Goal: Task Accomplishment & Management: Use online tool/utility

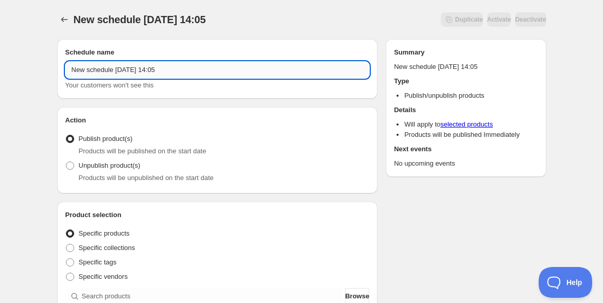
click at [88, 69] on input "New schedule [DATE] 14:05" at bounding box center [217, 70] width 304 height 16
paste input "11/13新・[DEMOGRAPHIC_DATA]発足式アーカイブ"
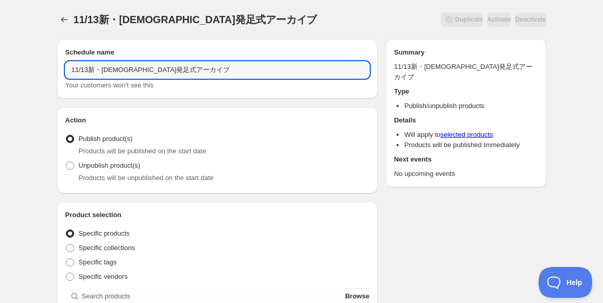
type input "11/13新・[DEMOGRAPHIC_DATA]発足式アーカイブ"
click at [72, 166] on span at bounding box center [70, 166] width 8 height 8
click at [66, 162] on input "Unpublish product(s)" at bounding box center [66, 162] width 1 height 1
radio input "true"
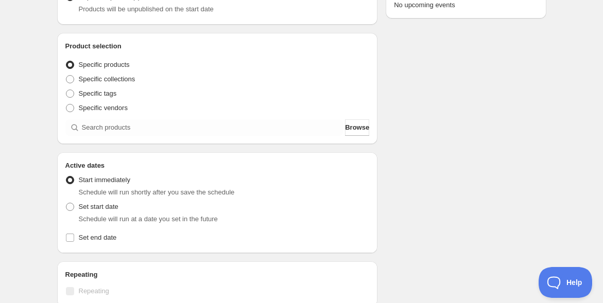
scroll to position [171, 0]
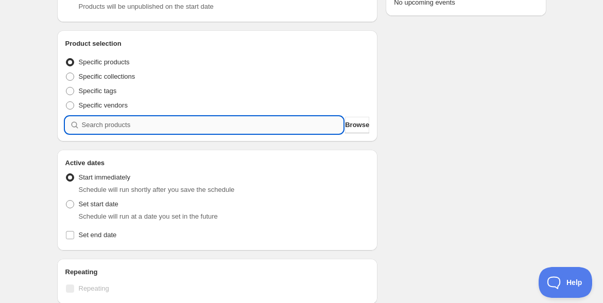
click at [107, 124] on input "search" at bounding box center [212, 125] width 261 height 16
paste input "【[DATE]】新・[DEMOGRAPHIC_DATA]発足式および「[DEMOGRAPHIC_DATA][PERSON_NAME](こくしゅおおくにたまのか…"
type input "【[DATE]】新・[DEMOGRAPHIC_DATA]発足式および「[DEMOGRAPHIC_DATA][PERSON_NAME](こくしゅおおくにたまのか…"
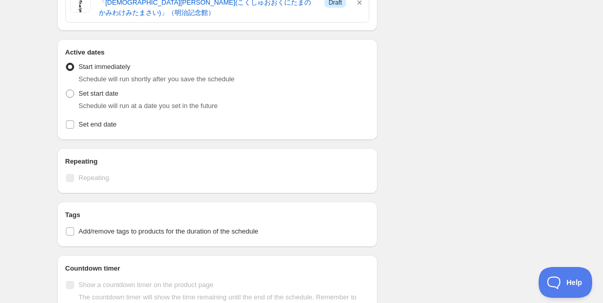
scroll to position [343, 0]
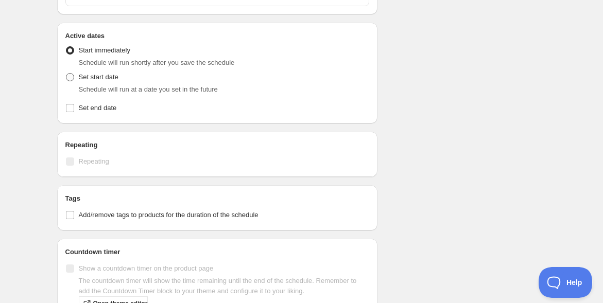
click at [67, 73] on span at bounding box center [70, 77] width 8 height 8
click at [66, 73] on input "Set start date" at bounding box center [66, 73] width 1 height 1
radio input "true"
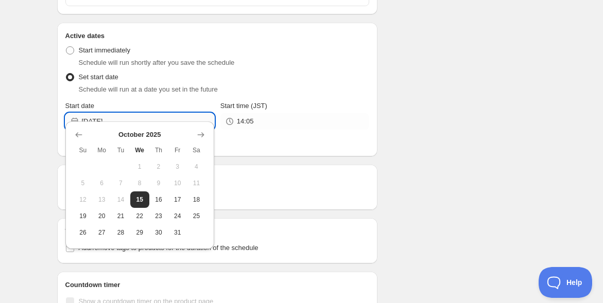
click at [127, 113] on input "[DATE]" at bounding box center [148, 121] width 132 height 16
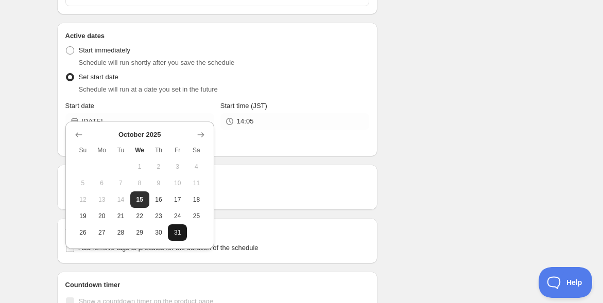
click at [176, 231] on span "31" at bounding box center [177, 233] width 11 height 8
type input "[DATE]"
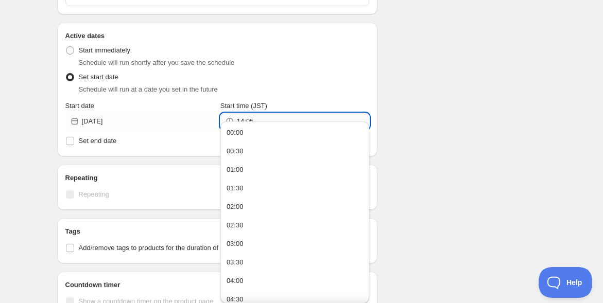
click at [256, 113] on input "14:05" at bounding box center [303, 121] width 132 height 16
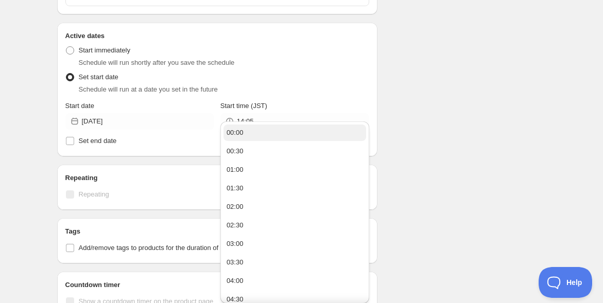
click at [256, 132] on button "00:00" at bounding box center [294, 133] width 143 height 16
type input "00:00"
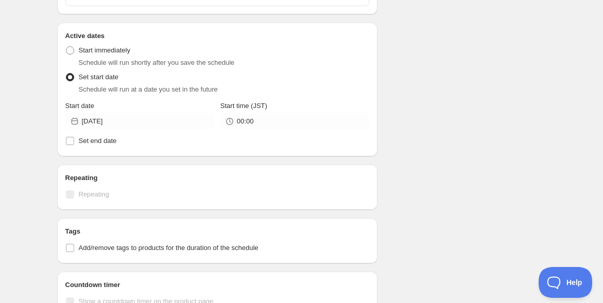
click at [32, 138] on div "11/13新・圀手會発足式アーカイブ. This page is ready 11/13新・圀手會発足式アーカイブ Duplicate Activate De…" at bounding box center [301, 87] width 603 height 860
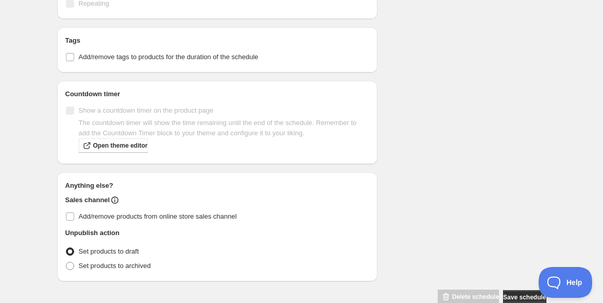
scroll to position [544, 0]
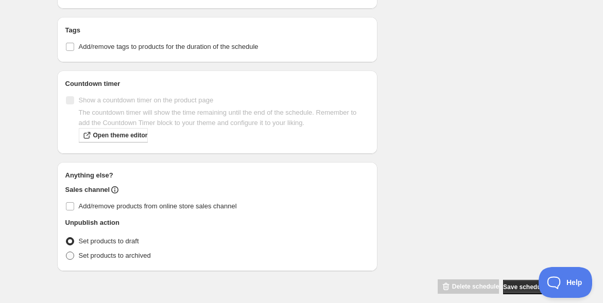
click at [66, 252] on span at bounding box center [70, 256] width 8 height 8
click at [66, 252] on input "Set products to archived" at bounding box center [66, 252] width 1 height 1
radio input "true"
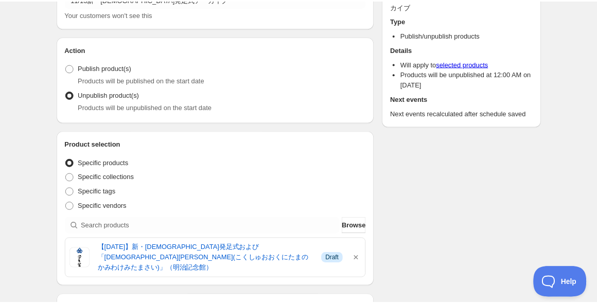
scroll to position [0, 0]
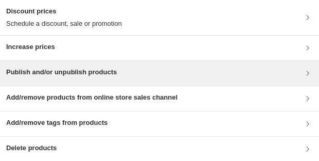
click at [114, 74] on h3 "Publish and/or unpublish products" at bounding box center [61, 72] width 111 height 10
